Goal: Transaction & Acquisition: Subscribe to service/newsletter

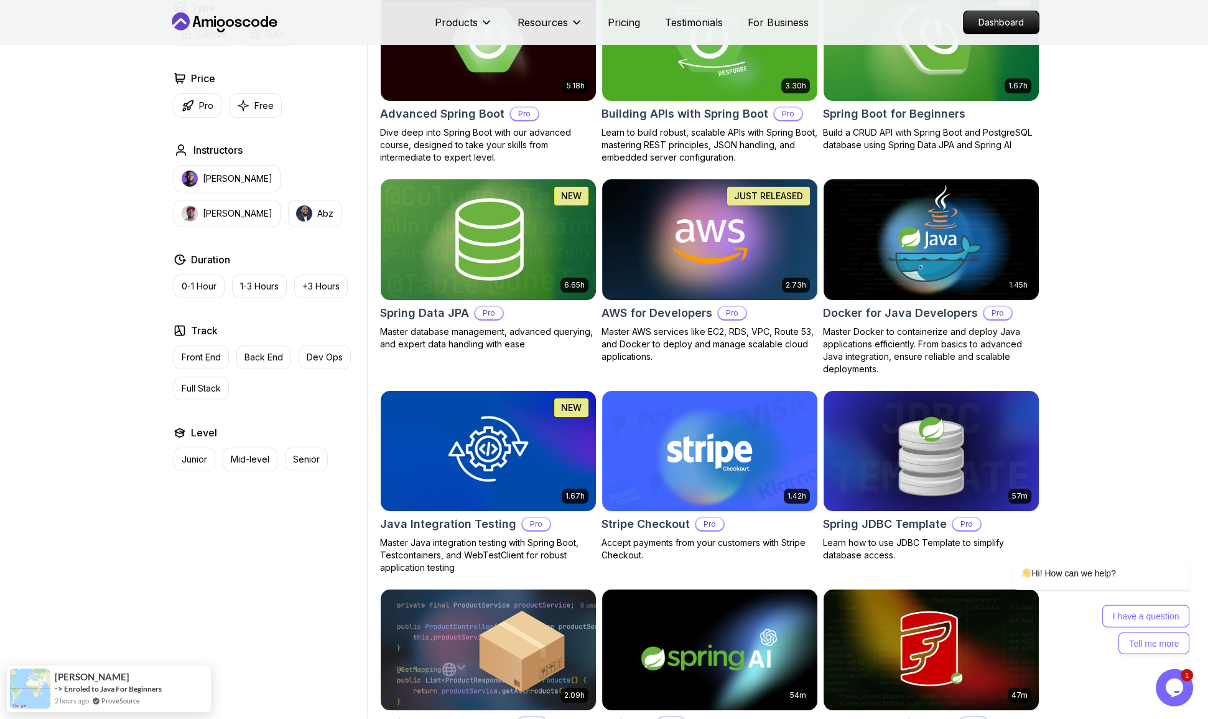
scroll to position [389, 0]
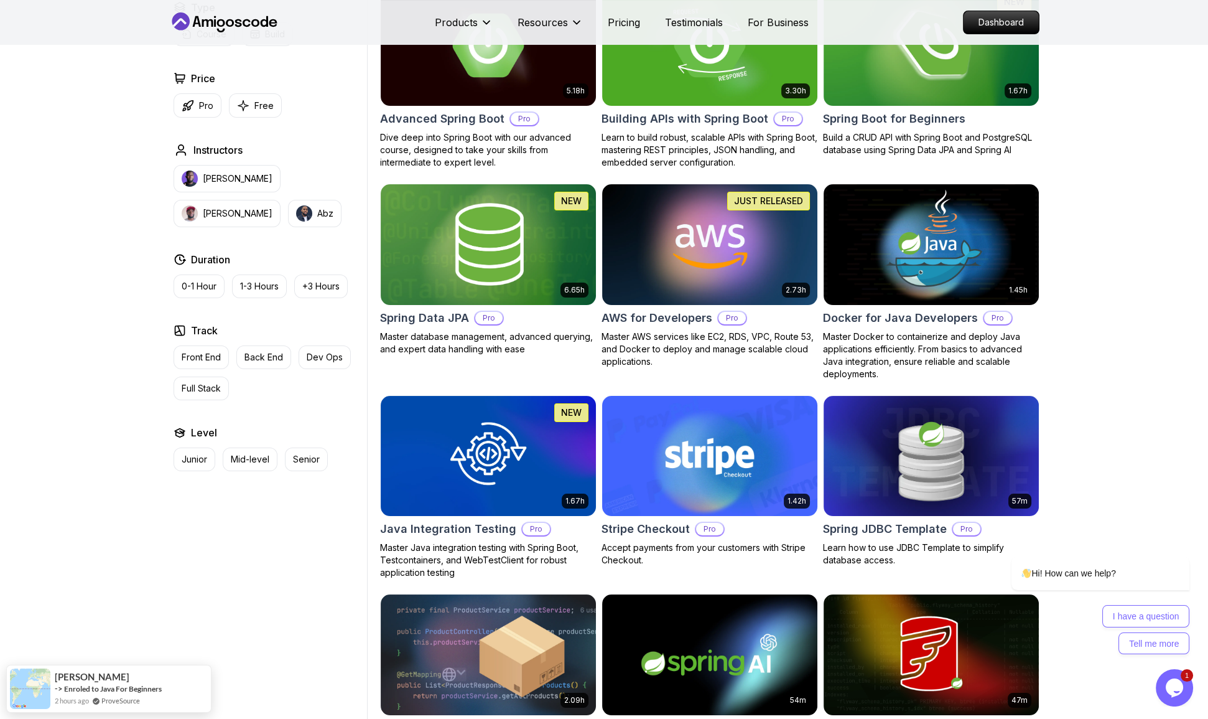
click at [608, 393] on img at bounding box center [710, 456] width 226 height 126
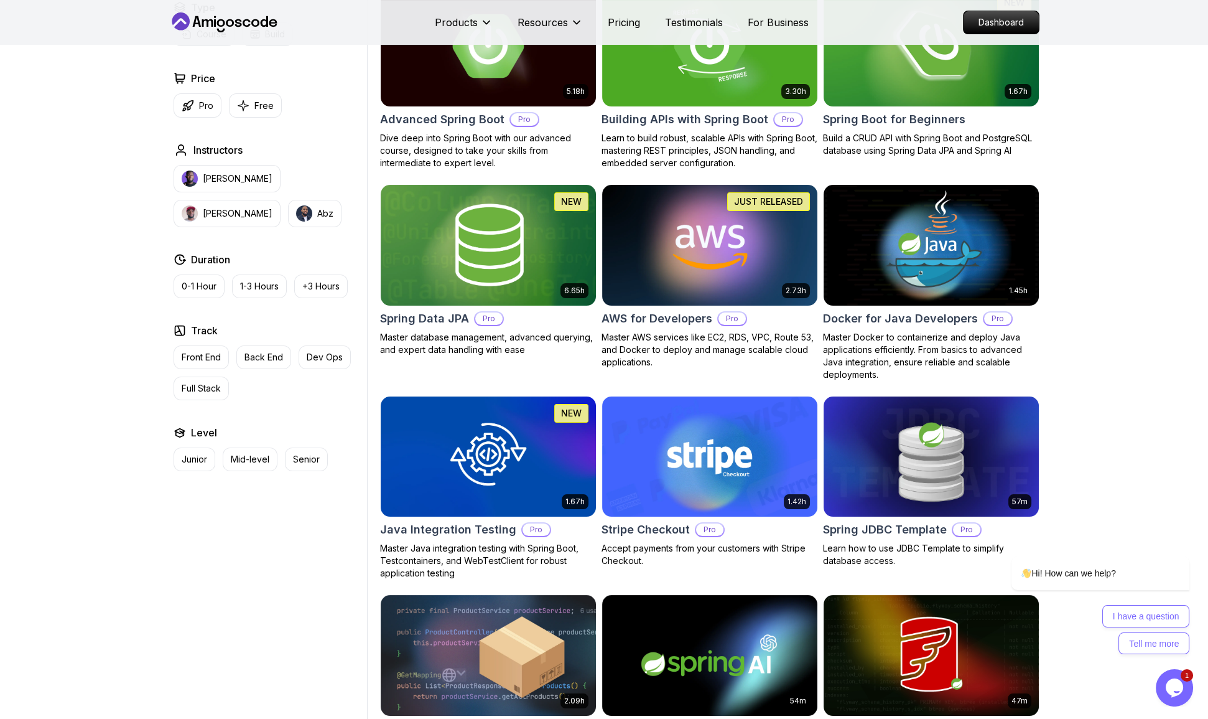
scroll to position [389, 0]
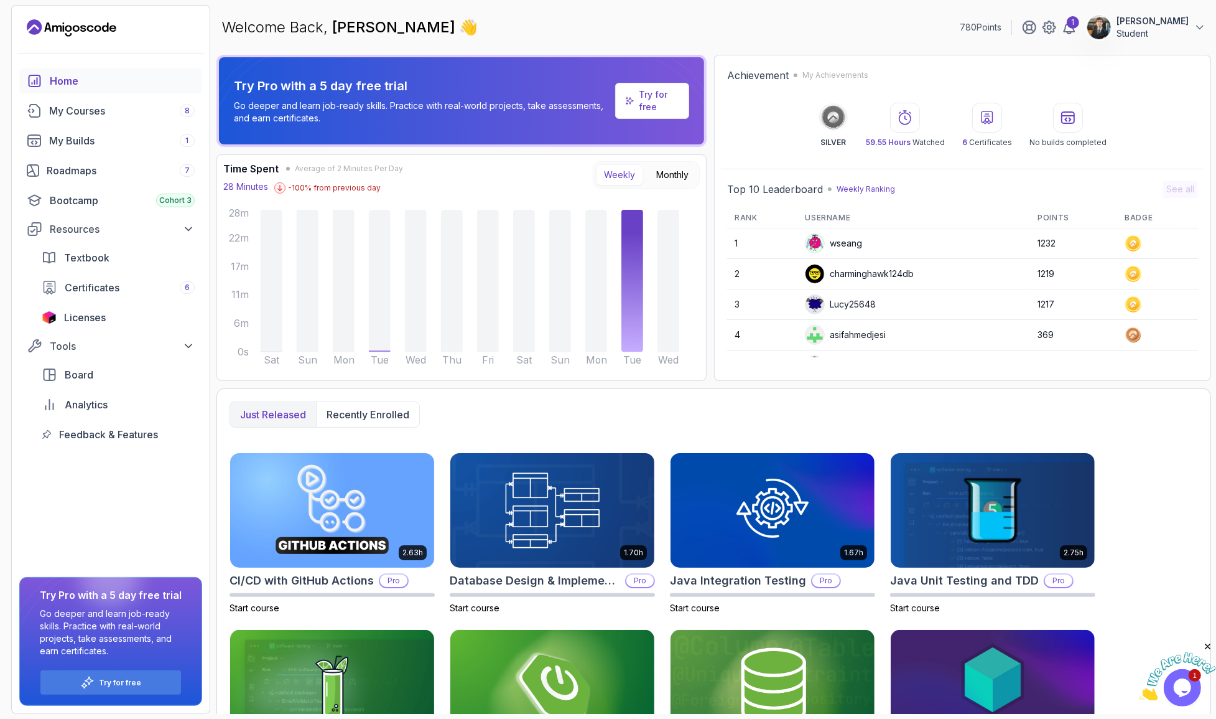
click at [832, 30] on div "Welcome Back, Lucas Machado 👋 780 Points 1 Lucas Machado Student" at bounding box center [714, 27] width 995 height 45
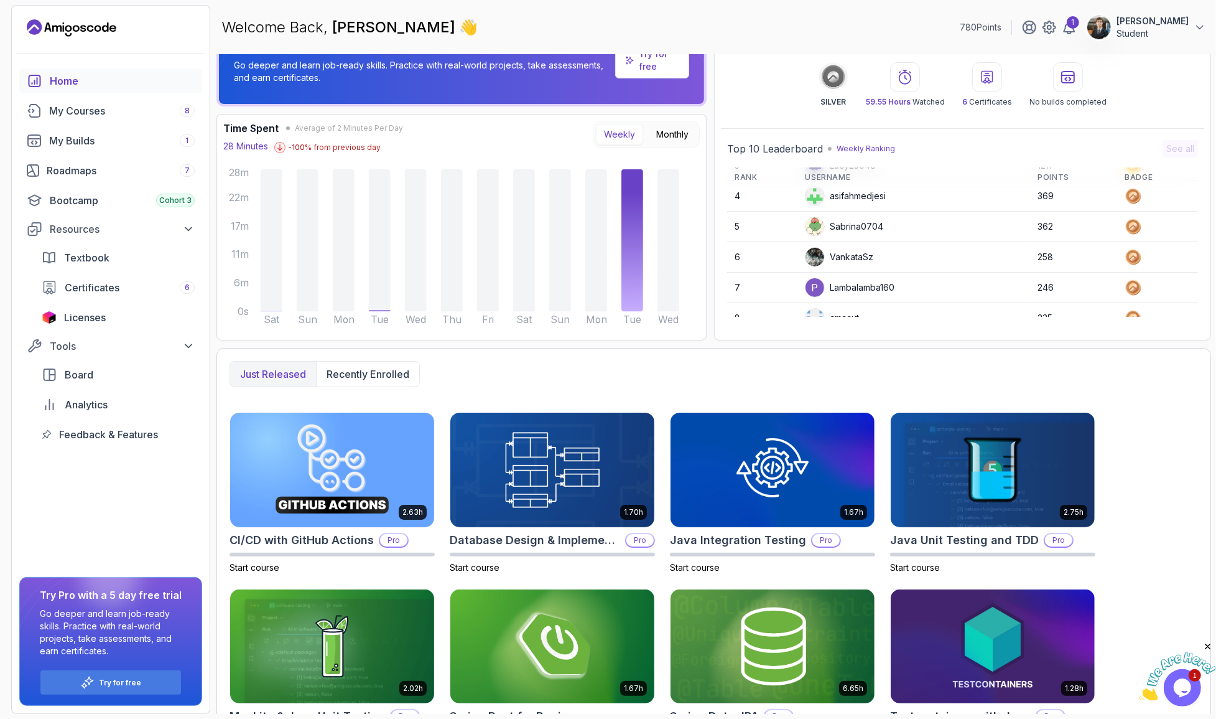
scroll to position [106, 0]
click at [1112, 23] on img at bounding box center [1099, 27] width 25 height 25
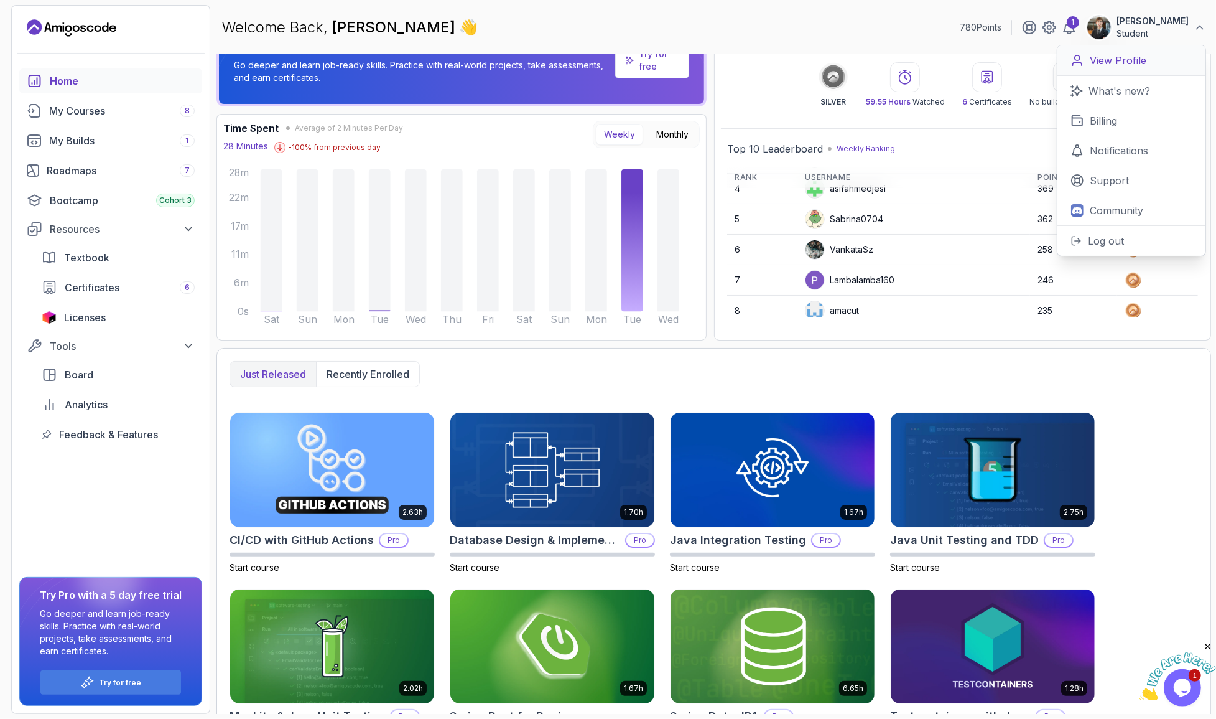
click at [1127, 56] on p "View Profile" at bounding box center [1118, 60] width 57 height 15
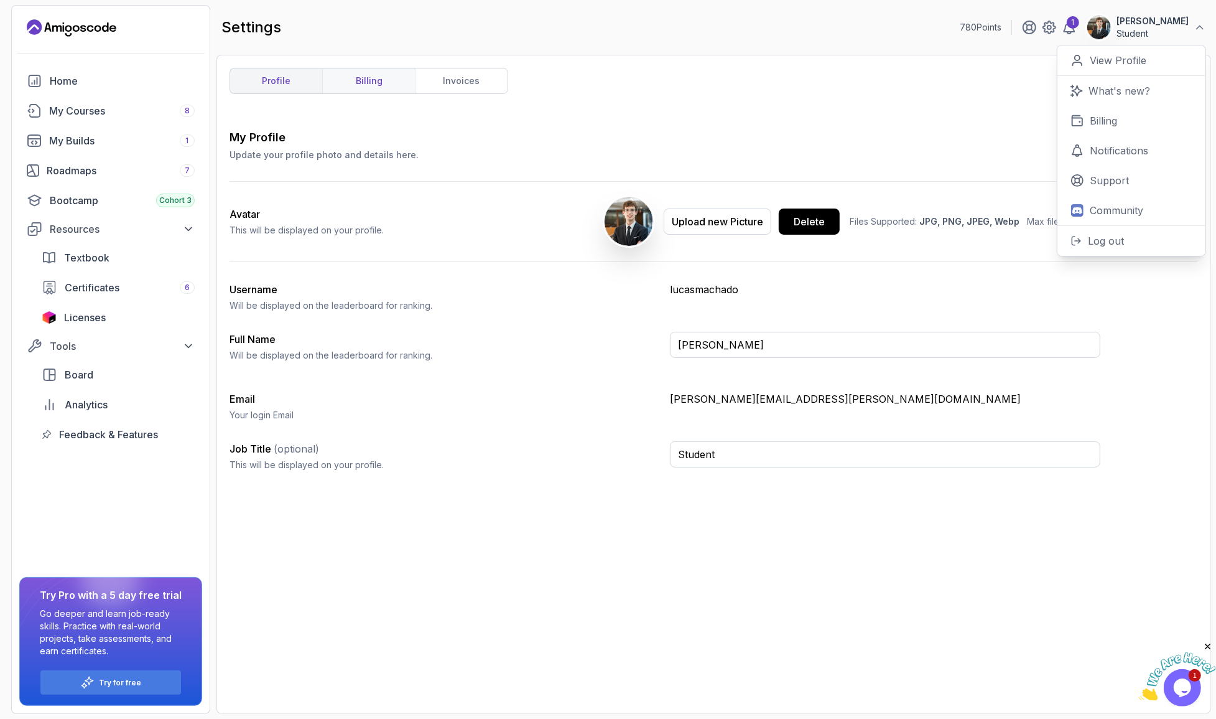
click at [322, 73] on link "billing" at bounding box center [368, 80] width 93 height 25
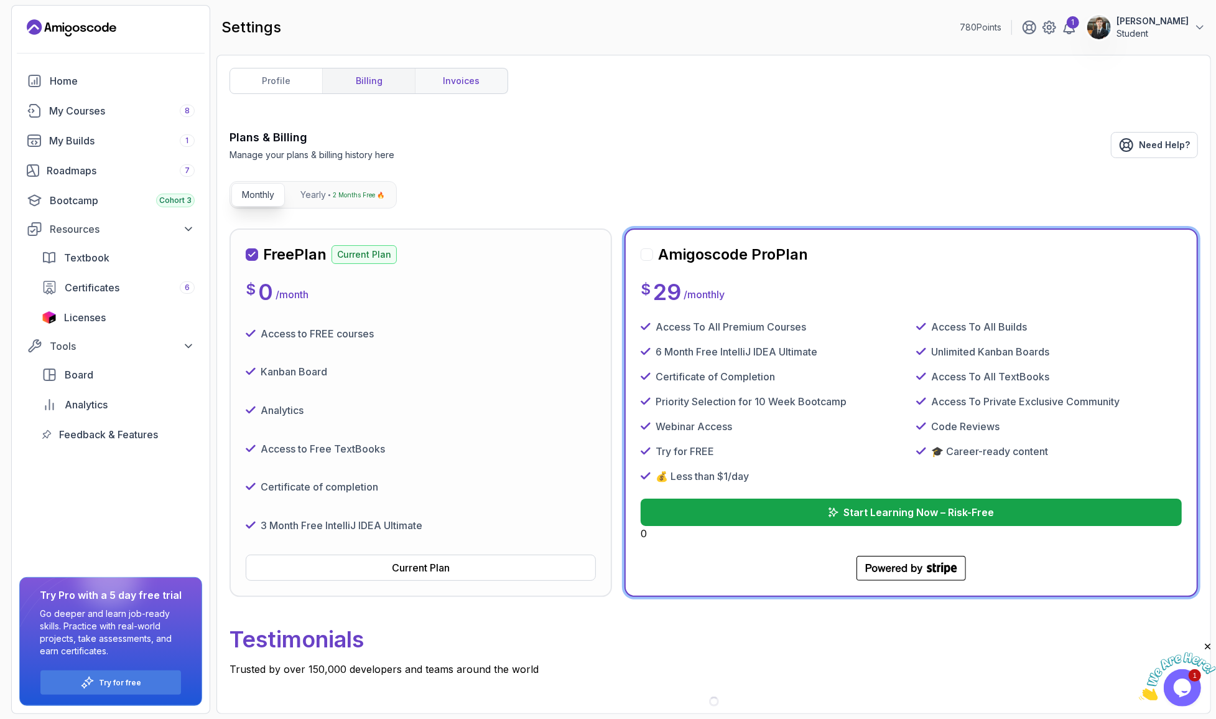
click at [418, 70] on link "invoices" at bounding box center [461, 80] width 93 height 25
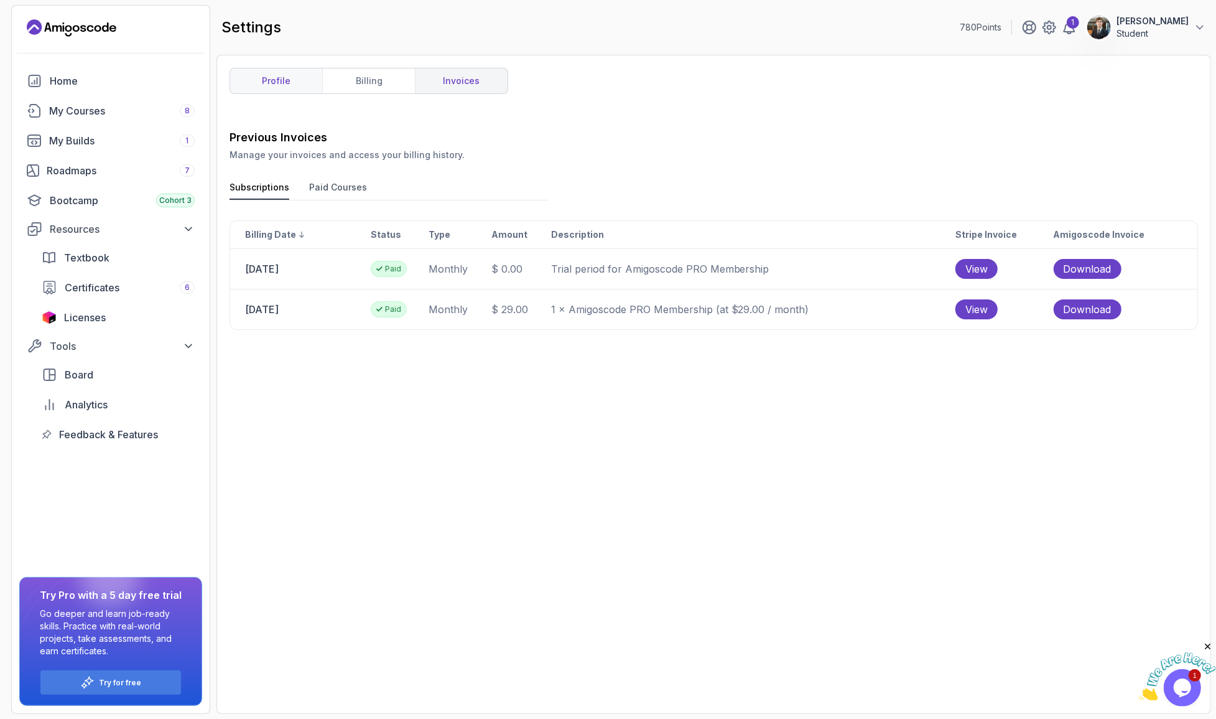
click at [278, 70] on link "profile" at bounding box center [276, 80] width 92 height 25
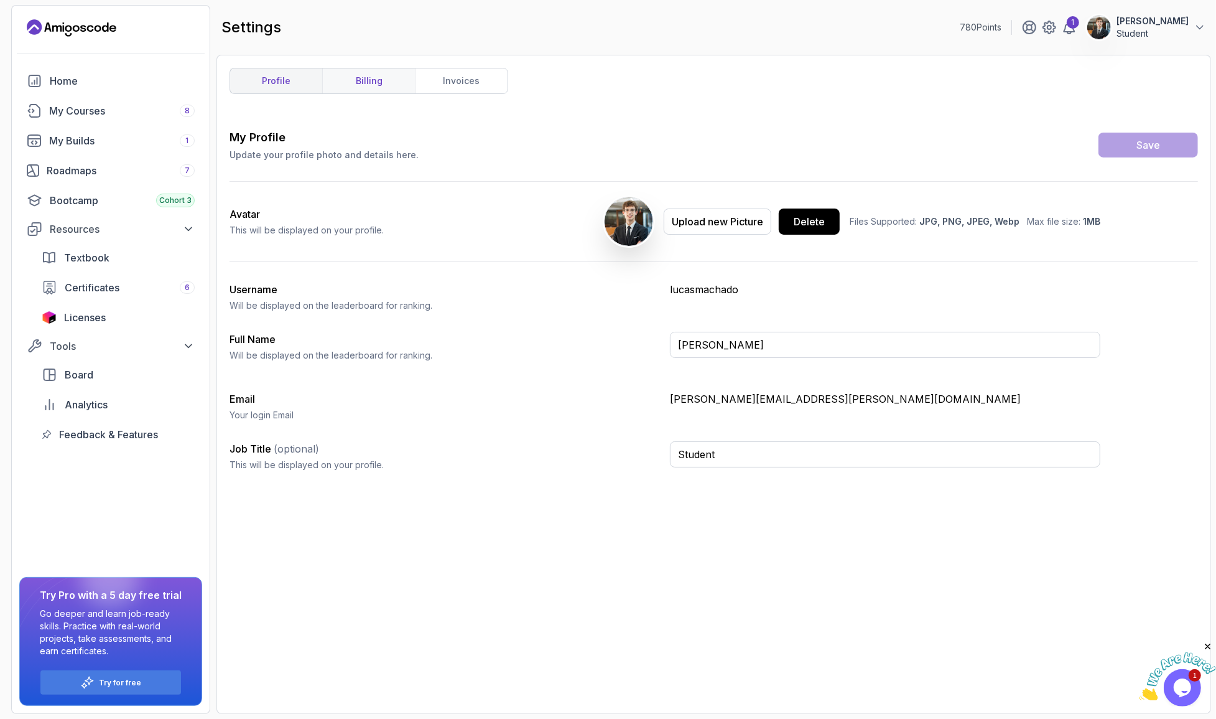
drag, startPoint x: 335, startPoint y: 67, endPoint x: 412, endPoint y: 63, distance: 77.2
click at [335, 68] on link "billing" at bounding box center [368, 80] width 93 height 25
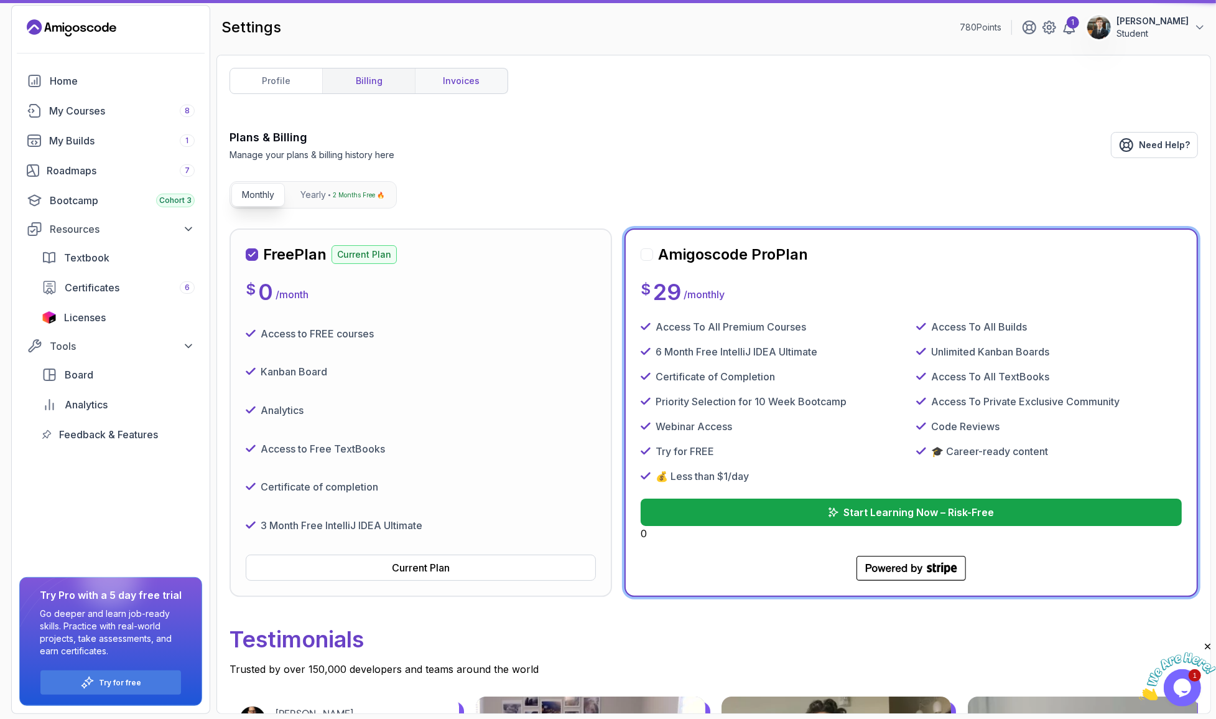
click at [456, 68] on link "invoices" at bounding box center [461, 80] width 93 height 25
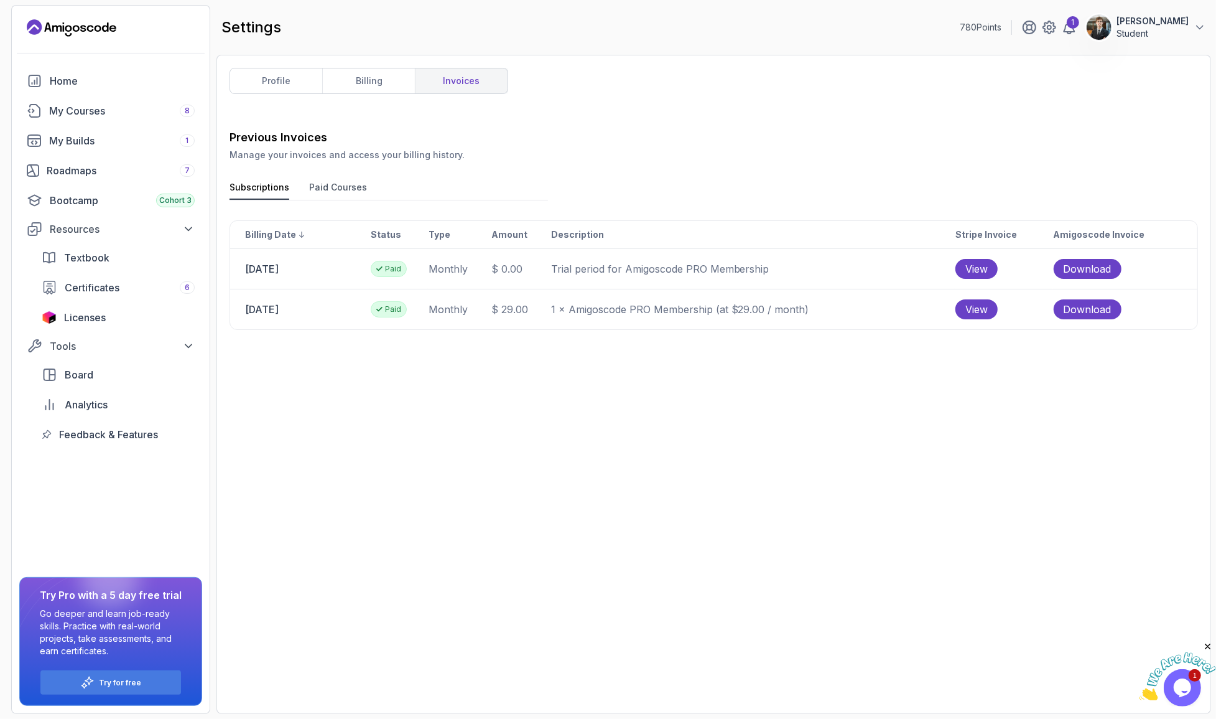
click at [1112, 22] on img at bounding box center [1099, 27] width 25 height 25
click at [1147, 53] on p "View Profile" at bounding box center [1118, 60] width 57 height 15
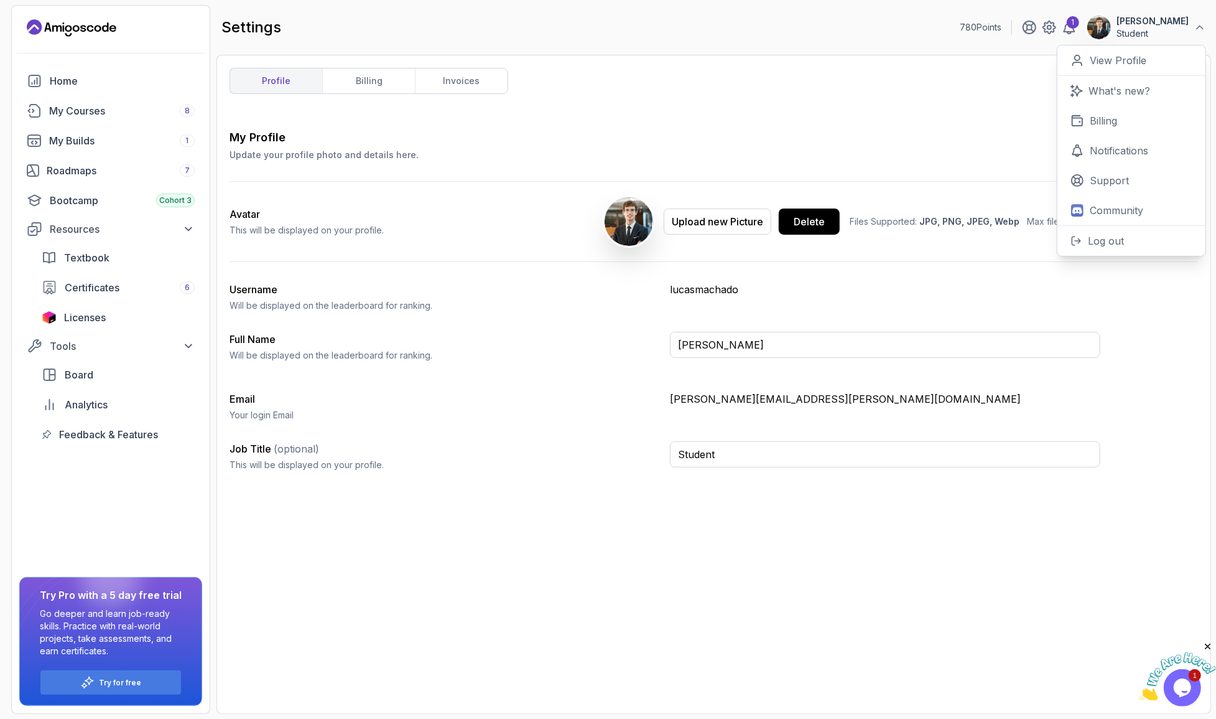
click at [399, 157] on div "My Profile Update your profile photo and details here. Save Avatar This will be…" at bounding box center [714, 305] width 969 height 352
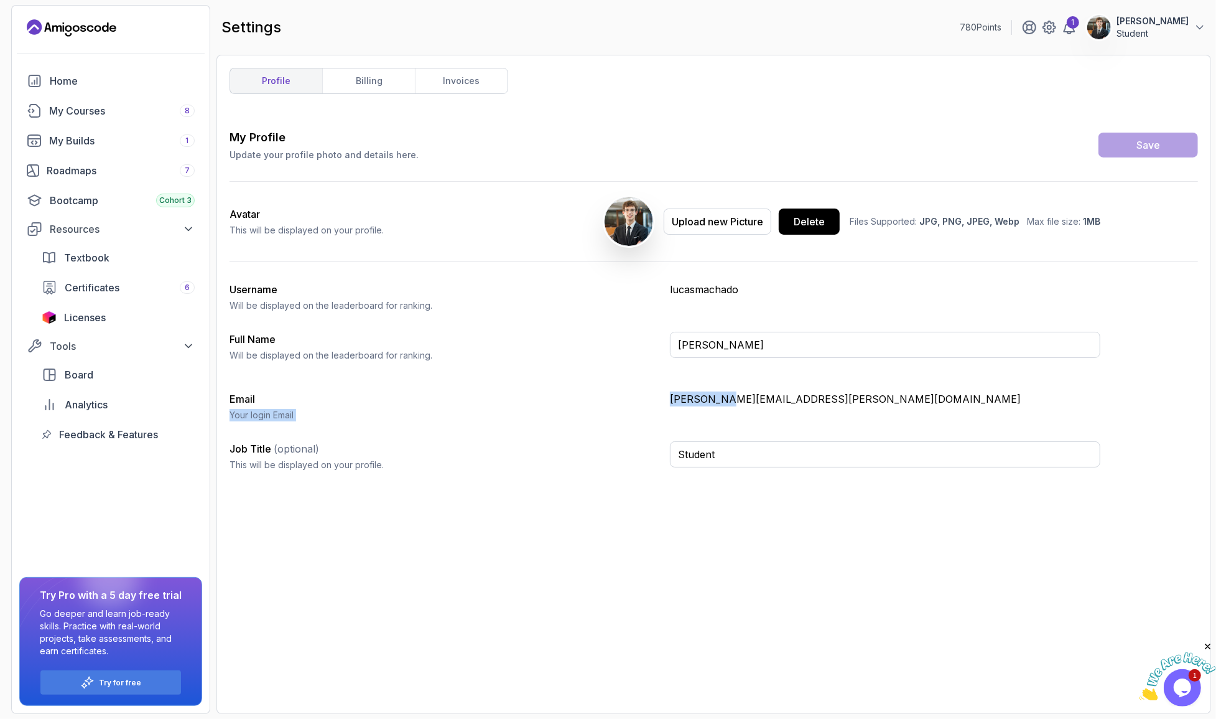
drag, startPoint x: 673, startPoint y: 355, endPoint x: 862, endPoint y: 279, distance: 203.2
click at [796, 345] on div "My Profile Update your profile photo and details here. Save Avatar This will be…" at bounding box center [714, 305] width 969 height 352
click at [1209, 23] on div "settings 780 Points 1 Lucas Machado Student" at bounding box center [714, 27] width 995 height 45
click at [1197, 21] on icon at bounding box center [1200, 27] width 12 height 12
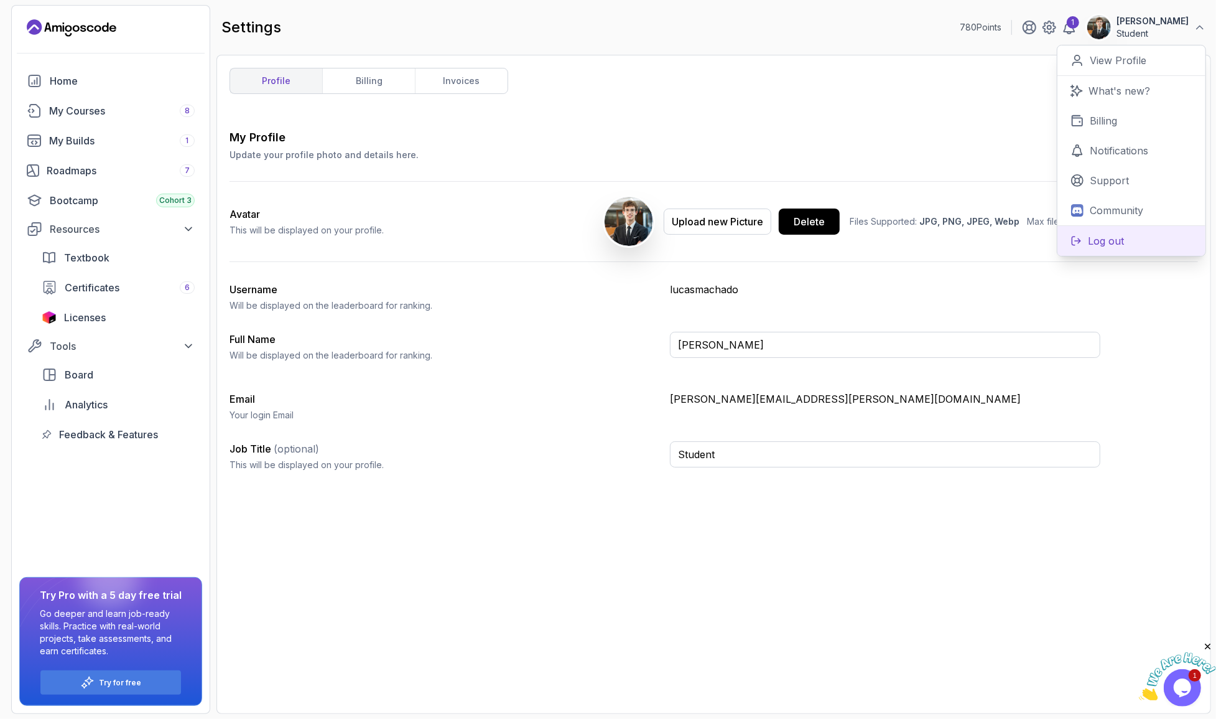
click at [1152, 225] on button "Log out" at bounding box center [1132, 240] width 148 height 30
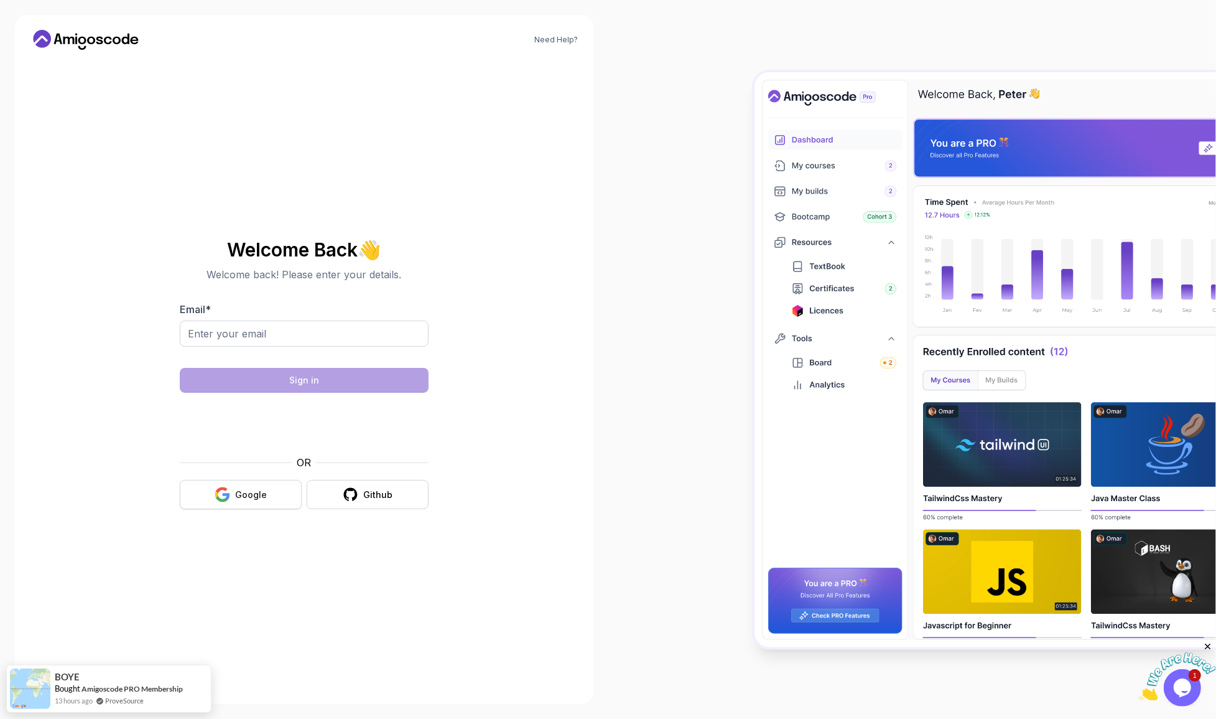
click at [255, 488] on div "Google" at bounding box center [251, 494] width 32 height 12
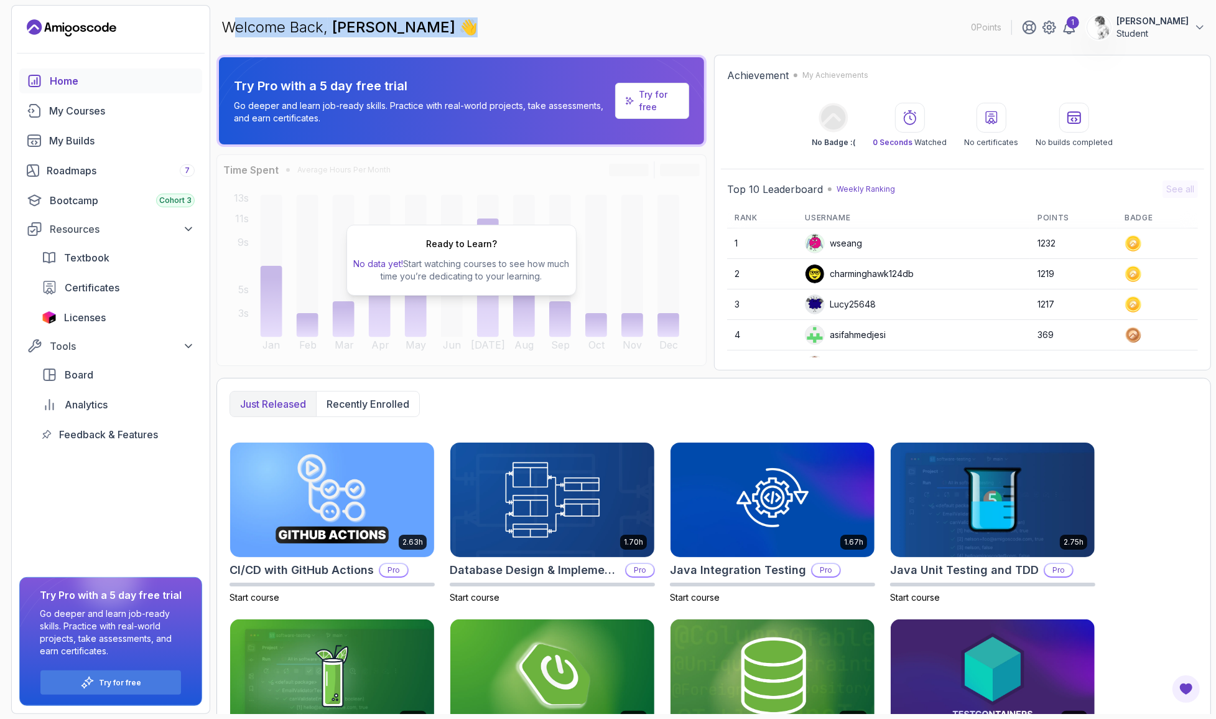
drag, startPoint x: 332, startPoint y: 34, endPoint x: 574, endPoint y: 38, distance: 242.0
click at [576, 40] on div "Welcome Back, [PERSON_NAME] 👋 0 Points 1 [PERSON_NAME] Student" at bounding box center [714, 27] width 995 height 45
click at [661, 88] on p "Try for free" at bounding box center [659, 100] width 40 height 25
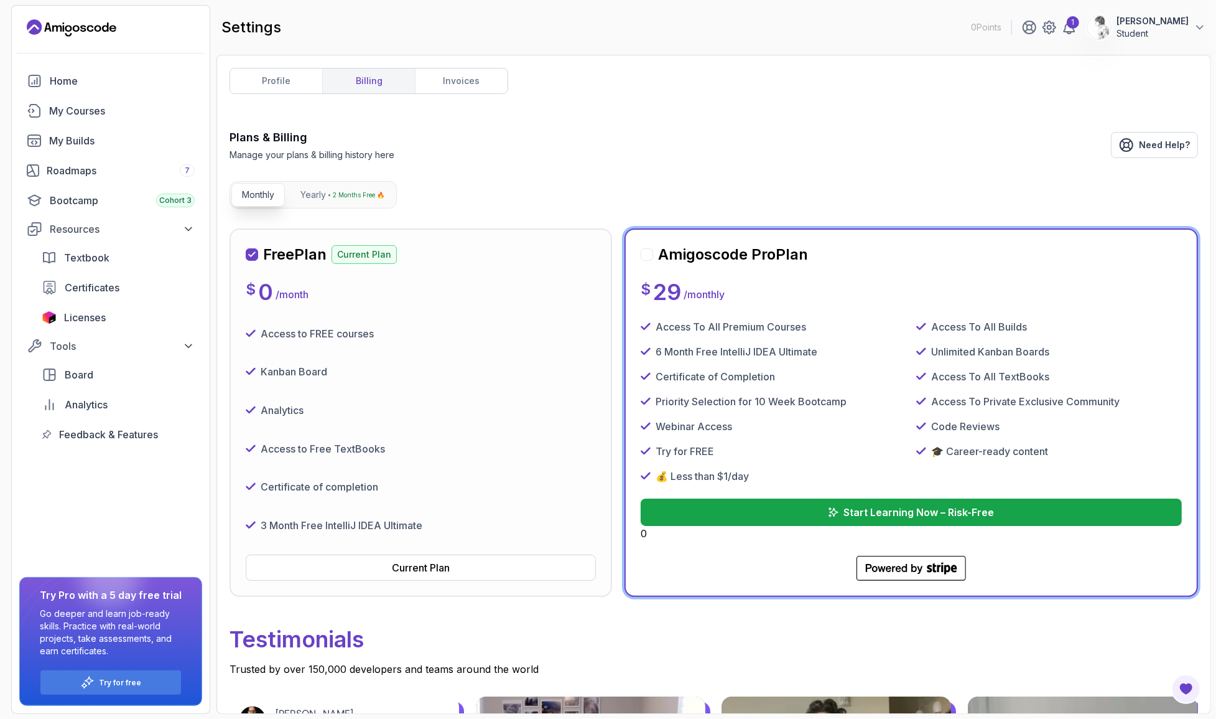
click at [646, 248] on div at bounding box center [647, 254] width 12 height 12
click at [643, 248] on div at bounding box center [647, 254] width 12 height 12
click at [713, 498] on button "Start Learning Now – Risk-Free" at bounding box center [911, 511] width 547 height 27
